Goal: Browse casually: Explore the website without a specific task or goal

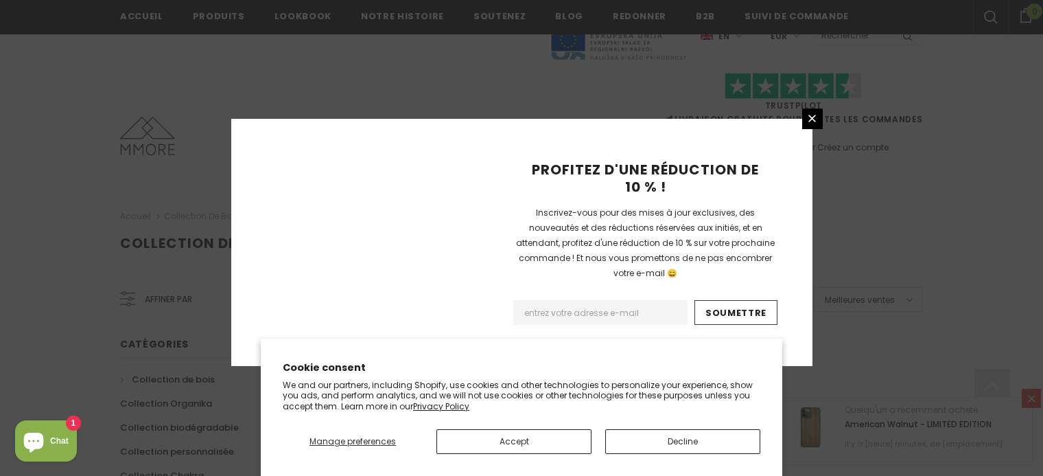
scroll to position [964, 0]
